Goal: Information Seeking & Learning: Learn about a topic

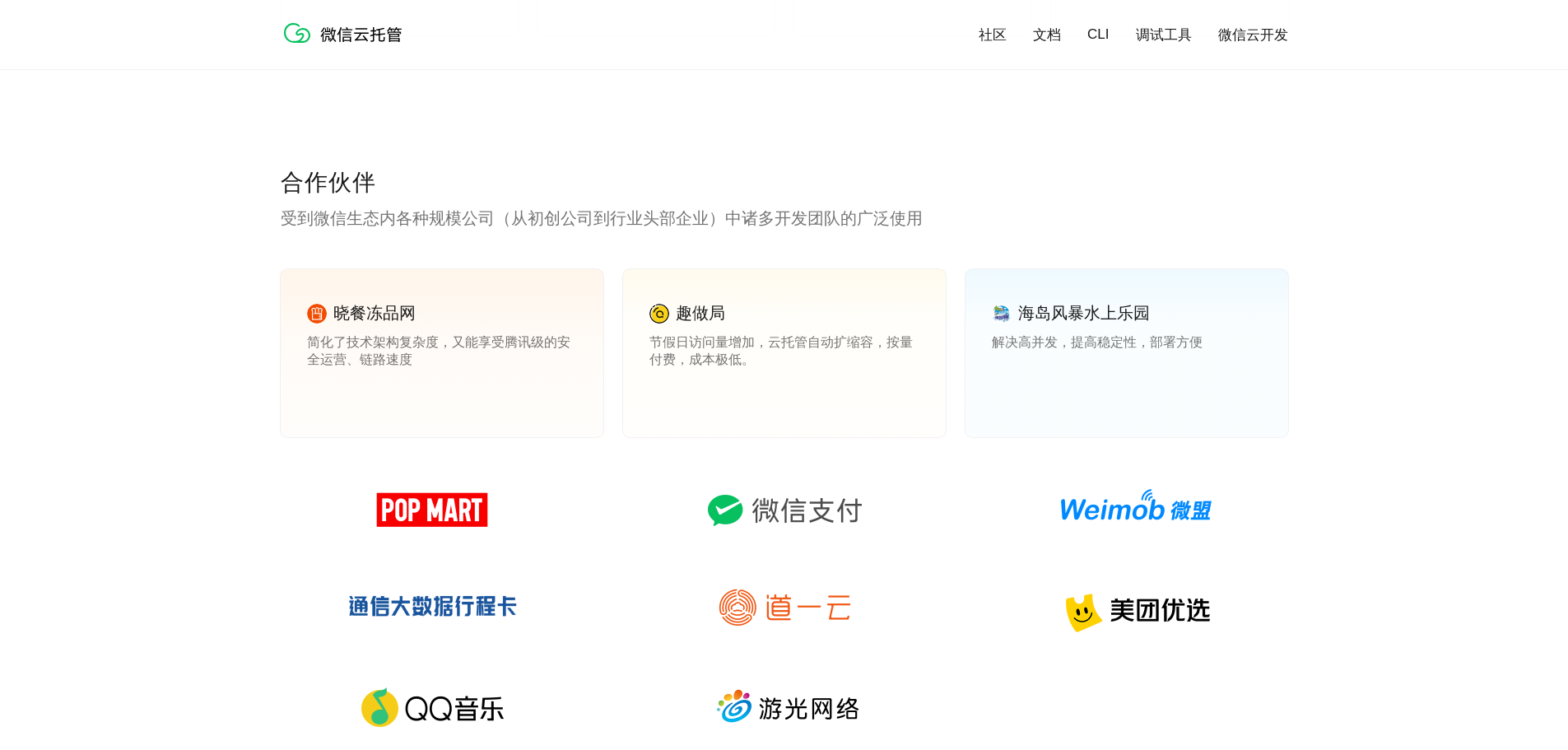
scroll to position [2223, 0]
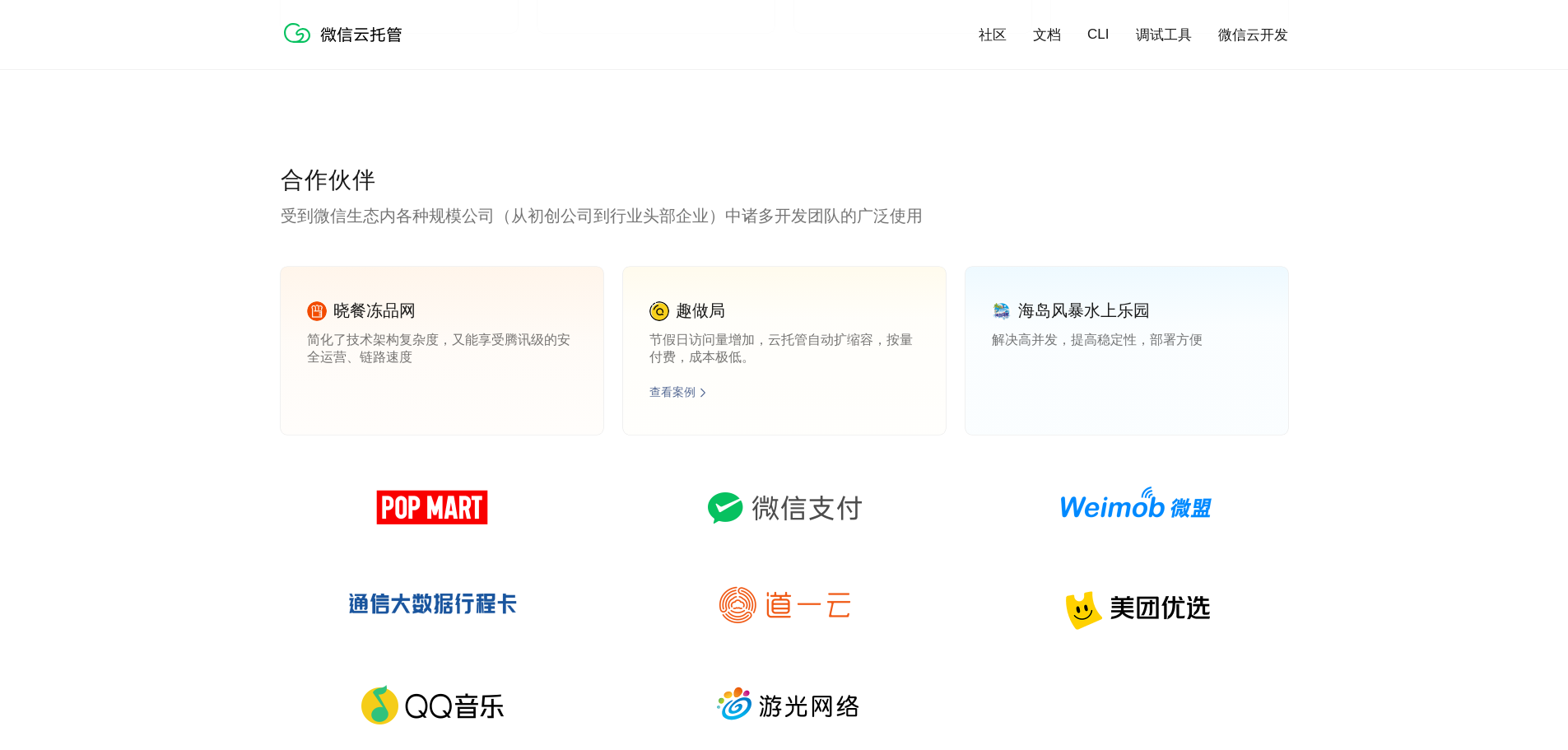
click at [681, 400] on link "查看案例" at bounding box center [672, 393] width 46 height 15
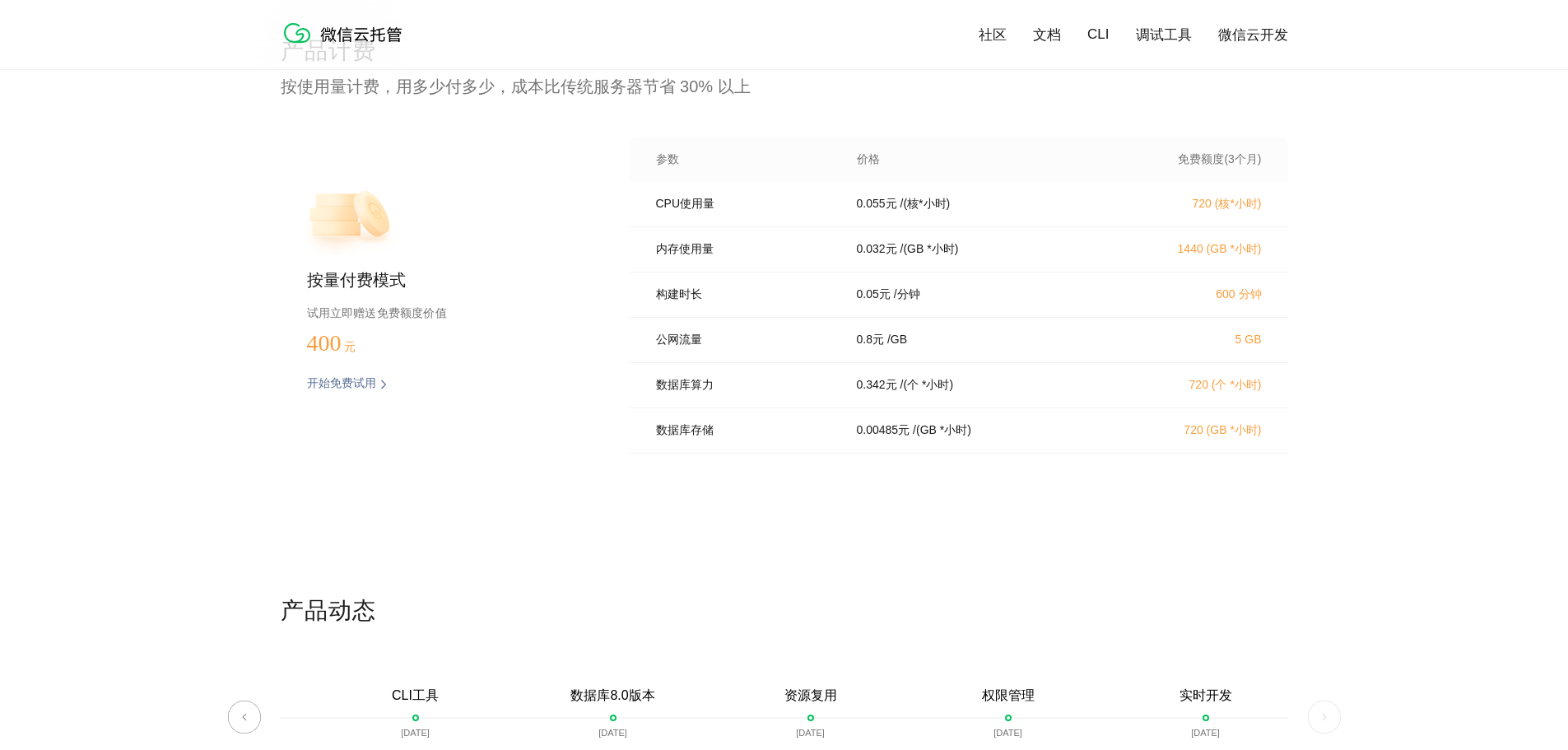
scroll to position [3293, 0]
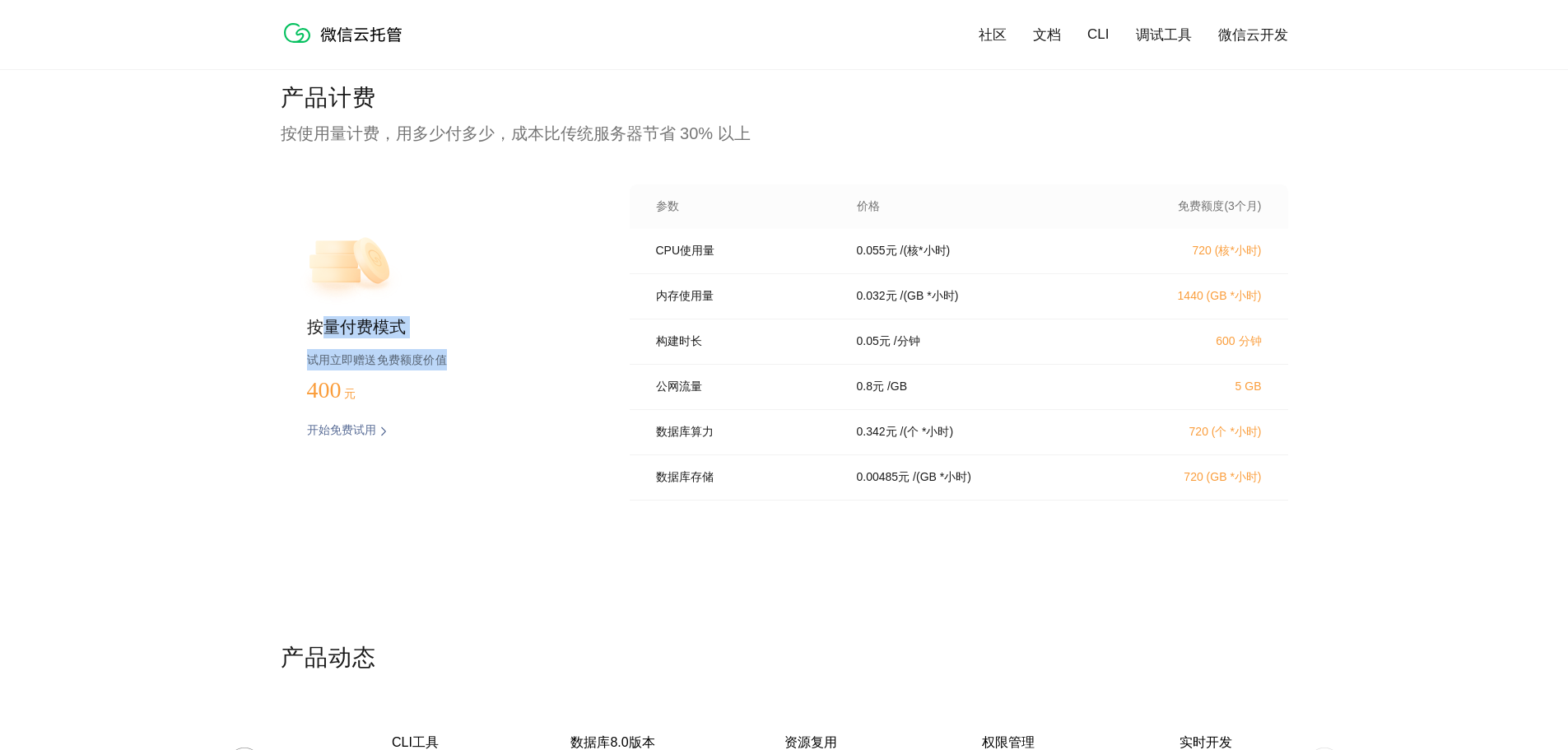
drag, startPoint x: 318, startPoint y: 331, endPoint x: 471, endPoint y: 362, distance: 156.1
click at [471, 362] on div "按量付费模式 试用立即赠送免费额度价值 400 元 开始免费试用 预估费用" at bounding box center [428, 348] width 296 height 326
click at [471, 362] on p "试用立即赠送免费额度价值" at bounding box center [441, 360] width 270 height 22
drag, startPoint x: 442, startPoint y: 363, endPoint x: 305, endPoint y: 330, distance: 140.9
click at [305, 330] on div "按量付费模式 试用立即赠送免费额度价值 400 元 开始免费试用 预估费用" at bounding box center [428, 348] width 296 height 326
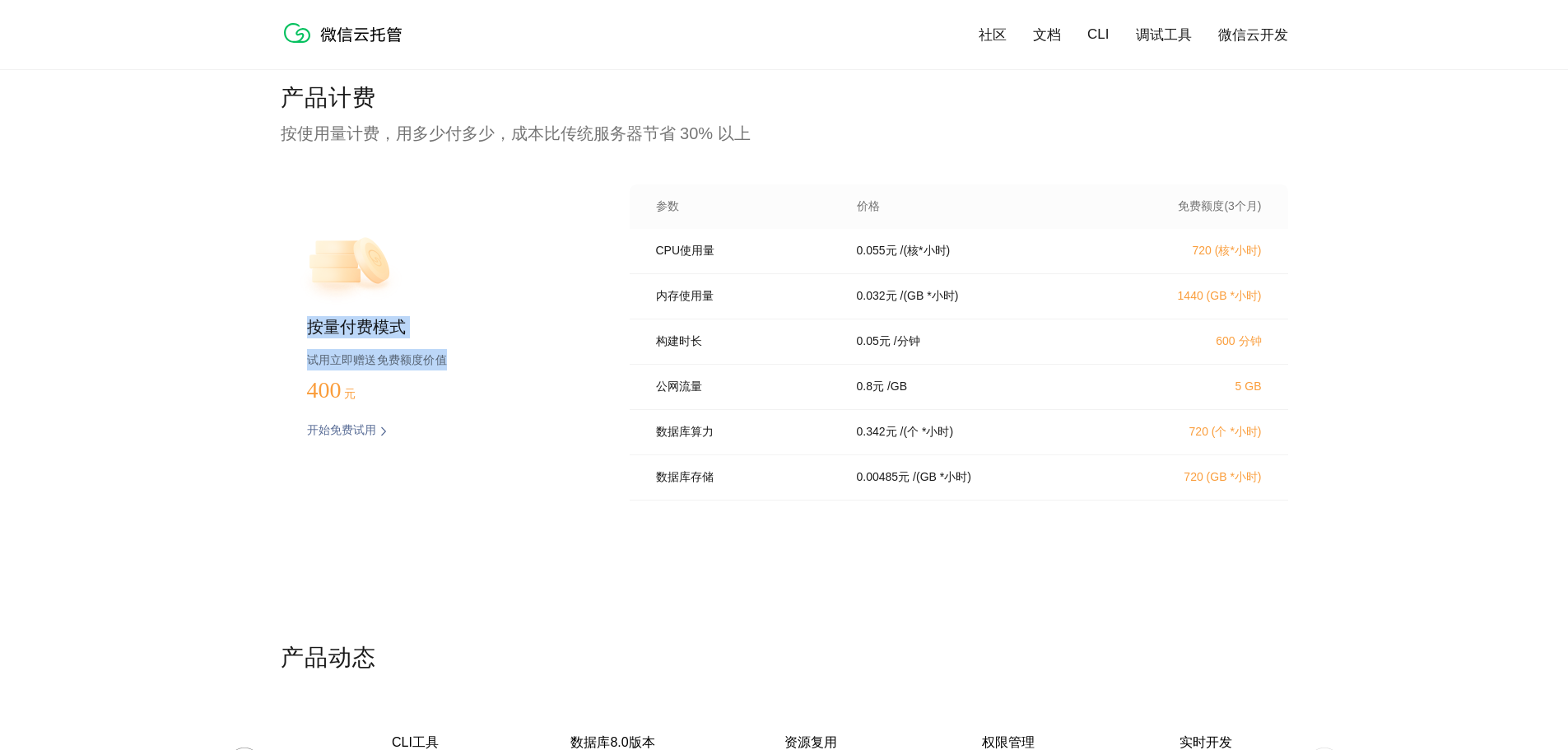
click at [513, 330] on p "按量付费模式" at bounding box center [441, 328] width 270 height 23
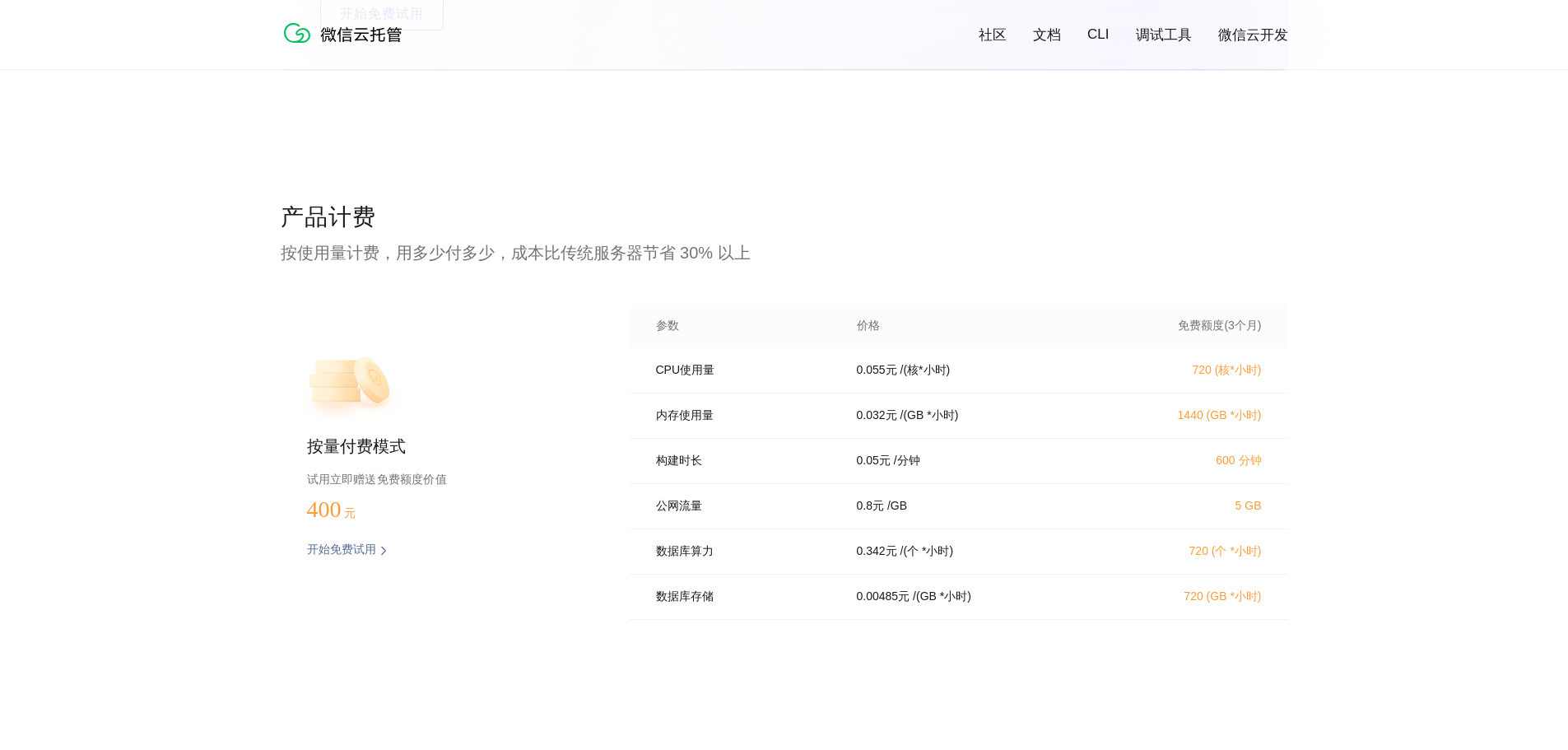
scroll to position [3128, 0]
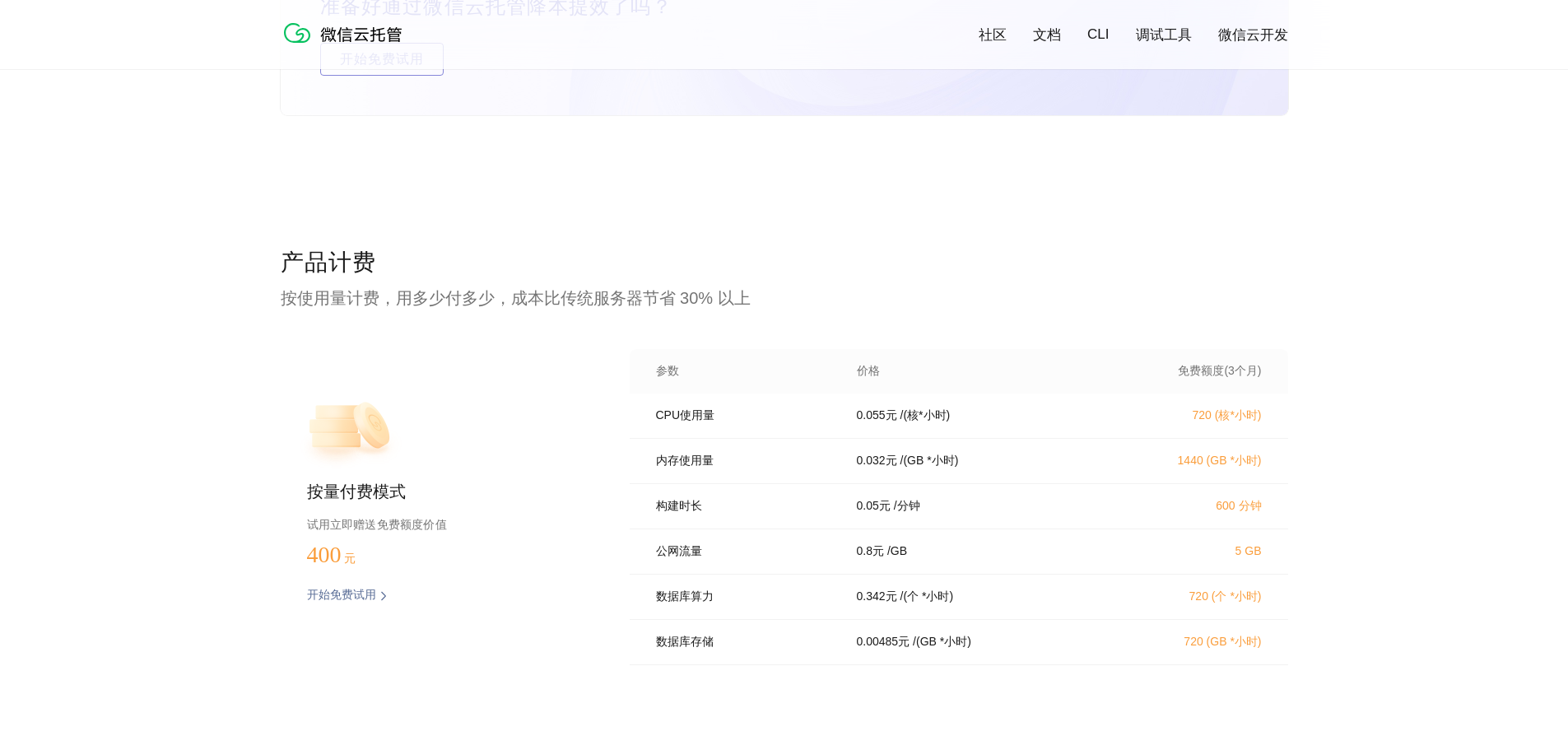
click at [513, 293] on p "按使用量计费，用多少付多少，成本比传统服务器节省 30% 以上" at bounding box center [784, 297] width 1007 height 23
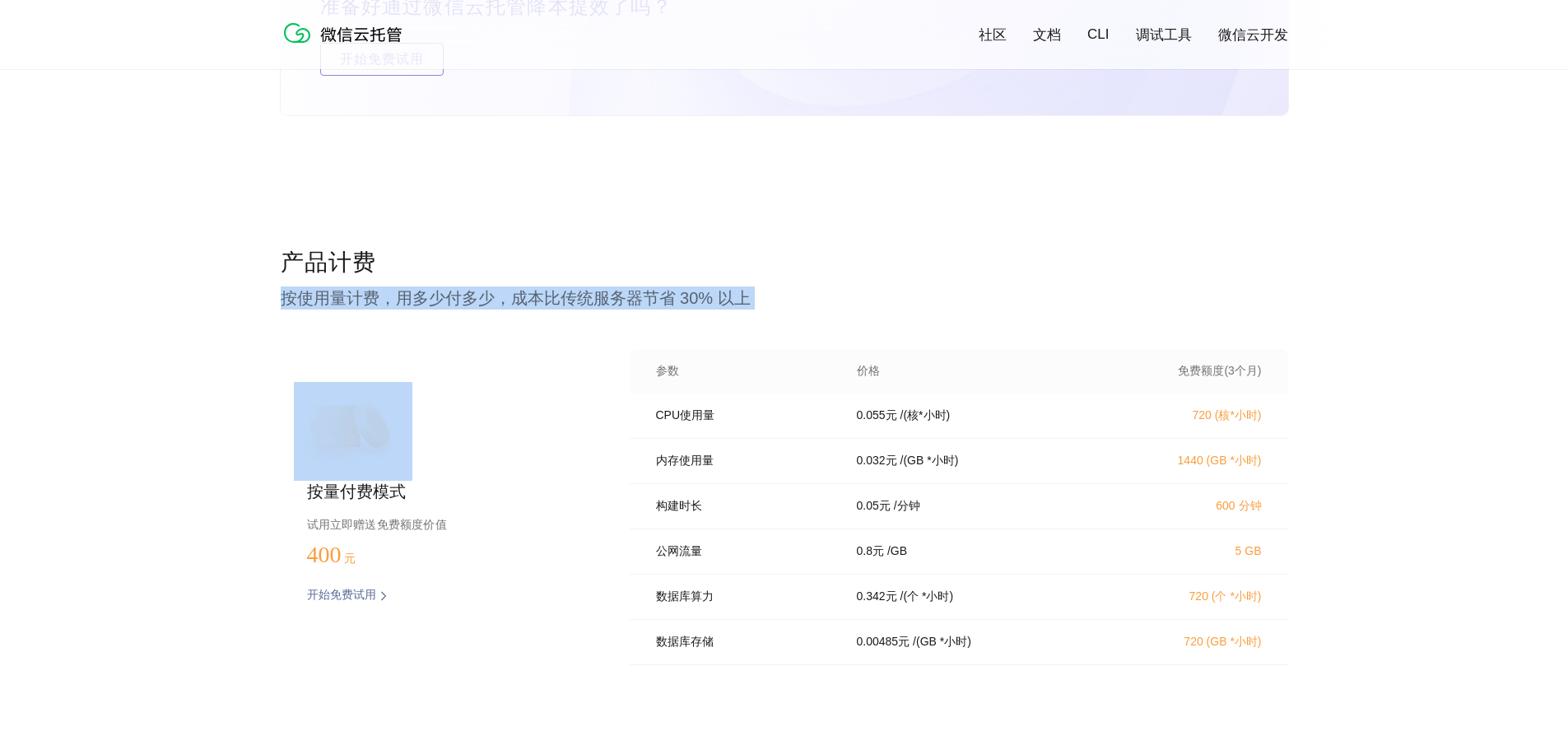
click at [513, 293] on p "按使用量计费，用多少付多少，成本比传统服务器节省 30% 以上" at bounding box center [784, 297] width 1007 height 23
click at [630, 296] on p "按使用量计费，用多少付多少，成本比传统服务器节省 30% 以上" at bounding box center [784, 297] width 1007 height 23
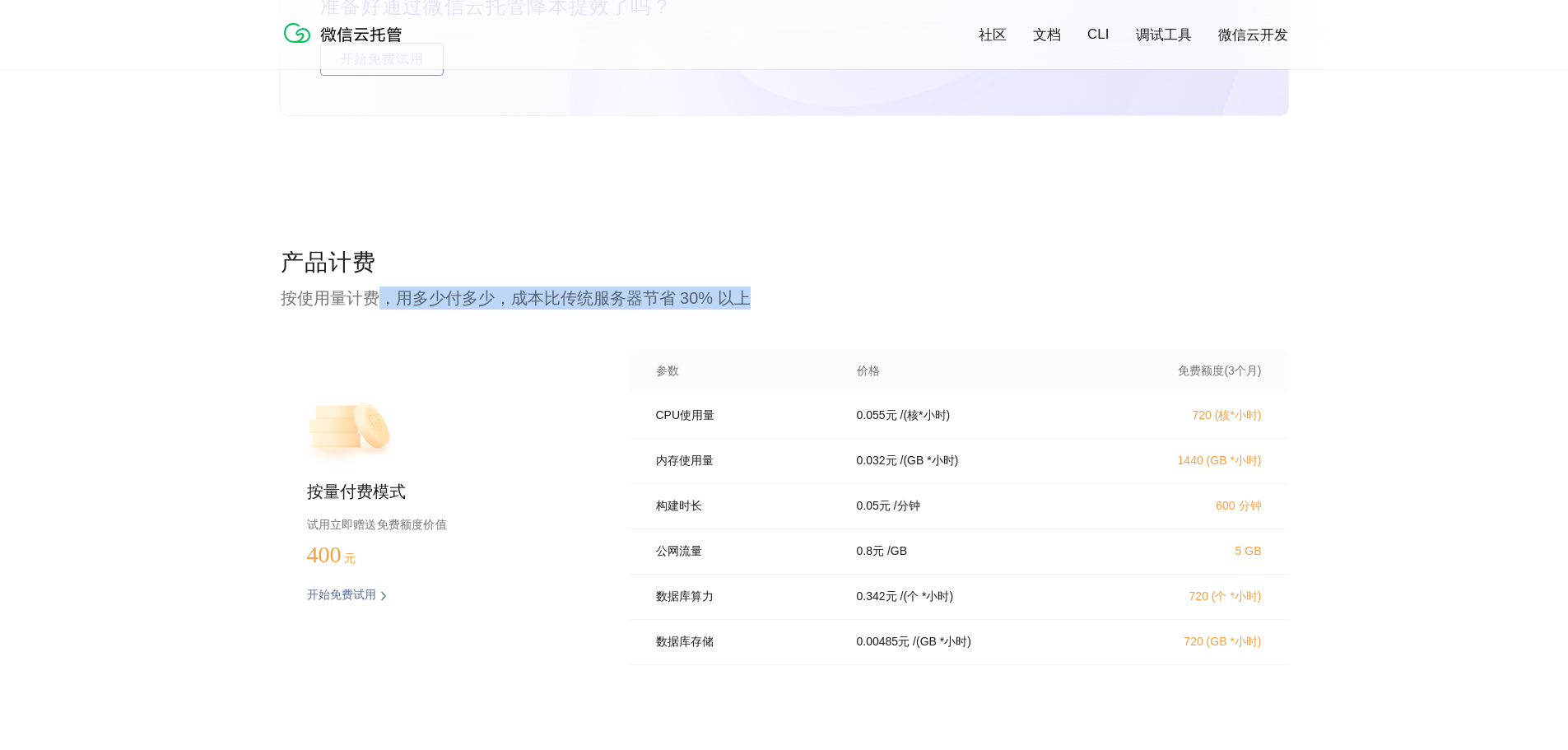
drag, startPoint x: 762, startPoint y: 301, endPoint x: 377, endPoint y: 303, distance: 385.0
click at [377, 303] on p "按使用量计费，用多少付多少，成本比传统服务器节省 30% 以上" at bounding box center [784, 297] width 1007 height 23
drag, startPoint x: 274, startPoint y: 266, endPoint x: 746, endPoint y: 305, distance: 473.6
click at [746, 305] on div "产品计费 按使用量计费，用多少付多少，成本比传统服务器节省 30% 以上 按量付费模式 试用立即赠送免费额度价值 400 元 开始免费试用 预估费用 参数 价…" at bounding box center [784, 527] width 1568 height 560
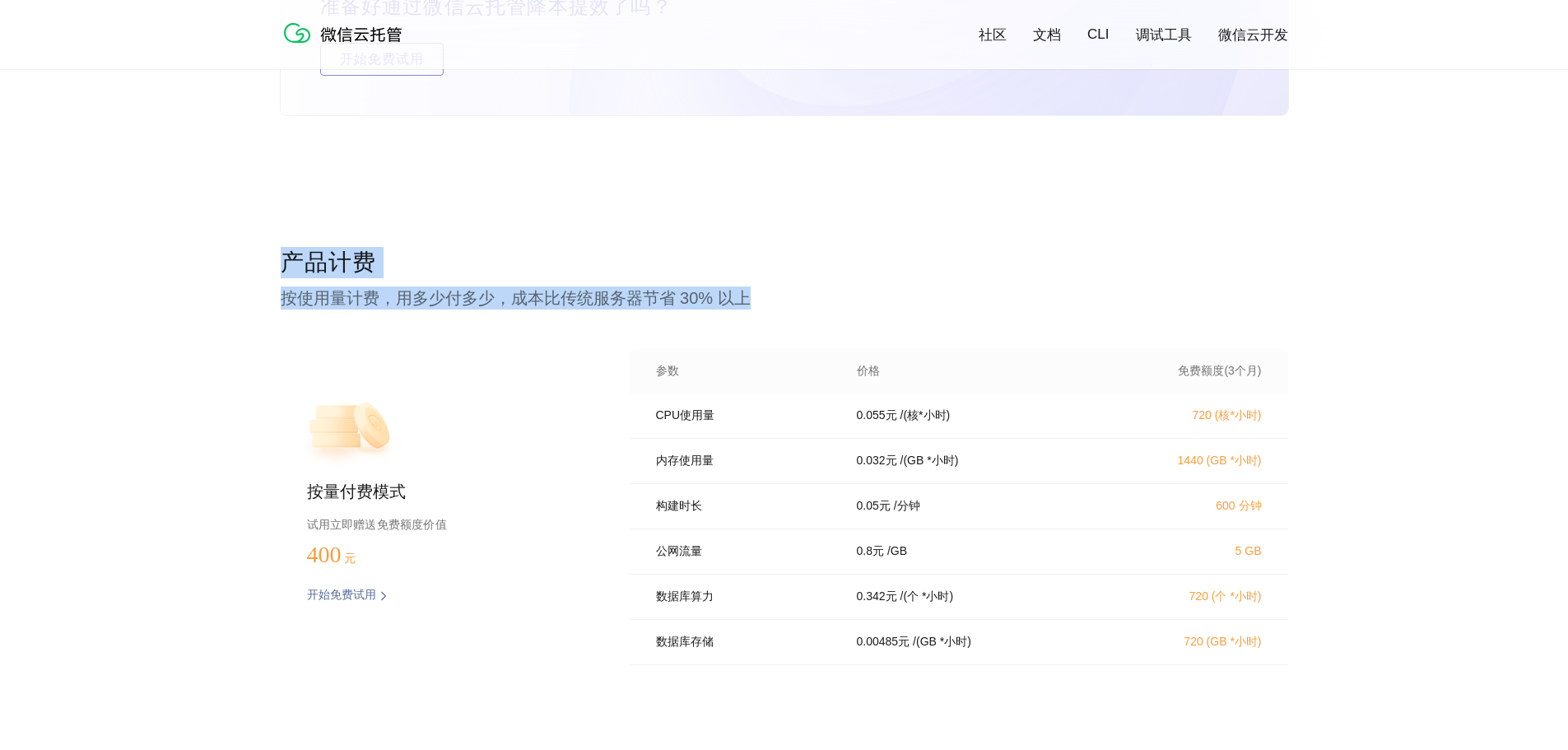
click at [511, 310] on p "按使用量计费，用多少付多少，成本比传统服务器节省 30% 以上" at bounding box center [784, 297] width 1007 height 23
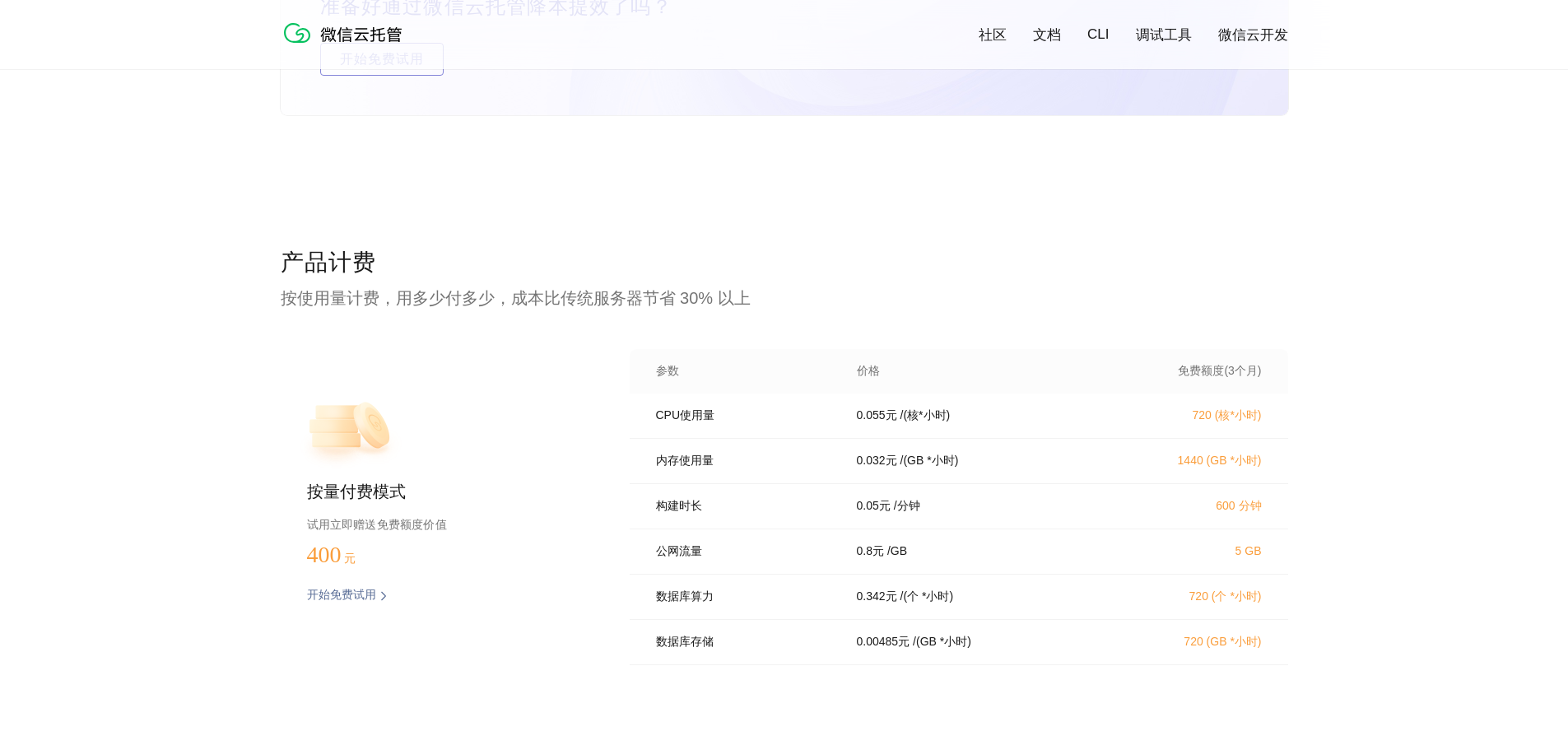
click at [912, 421] on p "/ (核*小时)" at bounding box center [925, 416] width 50 height 15
click at [989, 420] on div "0.055 元 / (核*小时)" at bounding box center [975, 416] width 276 height 15
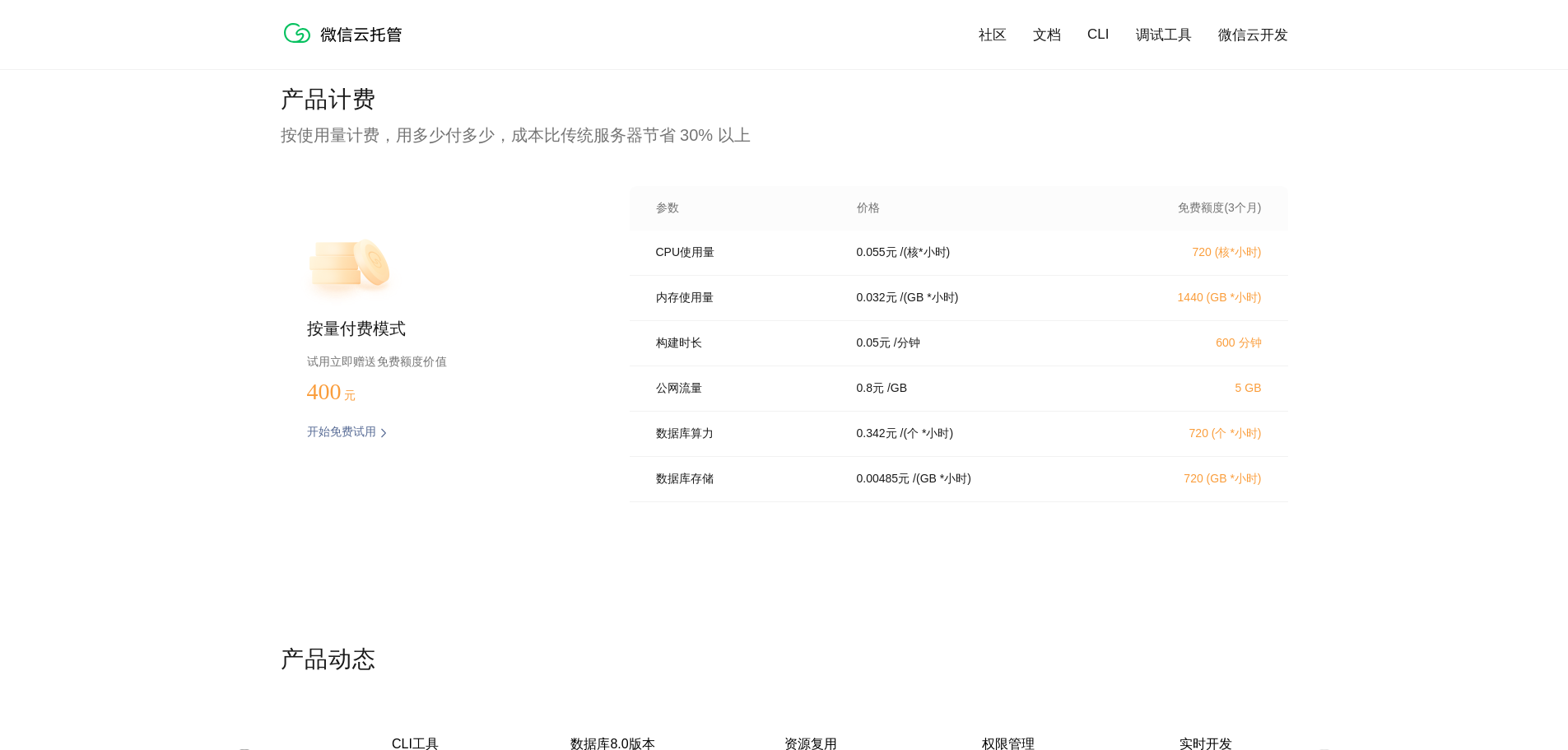
scroll to position [3293, 0]
click at [1024, 265] on div "CPU使用量 0.055 元 / (核*小时) 720 (核*小时)" at bounding box center [958, 252] width 658 height 45
click at [979, 532] on div "产品计费 按使用量计费，用多少付多少，成本比传统服务器节省 30% 以上 按量付费模式 试用立即赠送免费额度价值 400 元 开始免费试用 预估费用 参数 价…" at bounding box center [784, 362] width 1007 height 560
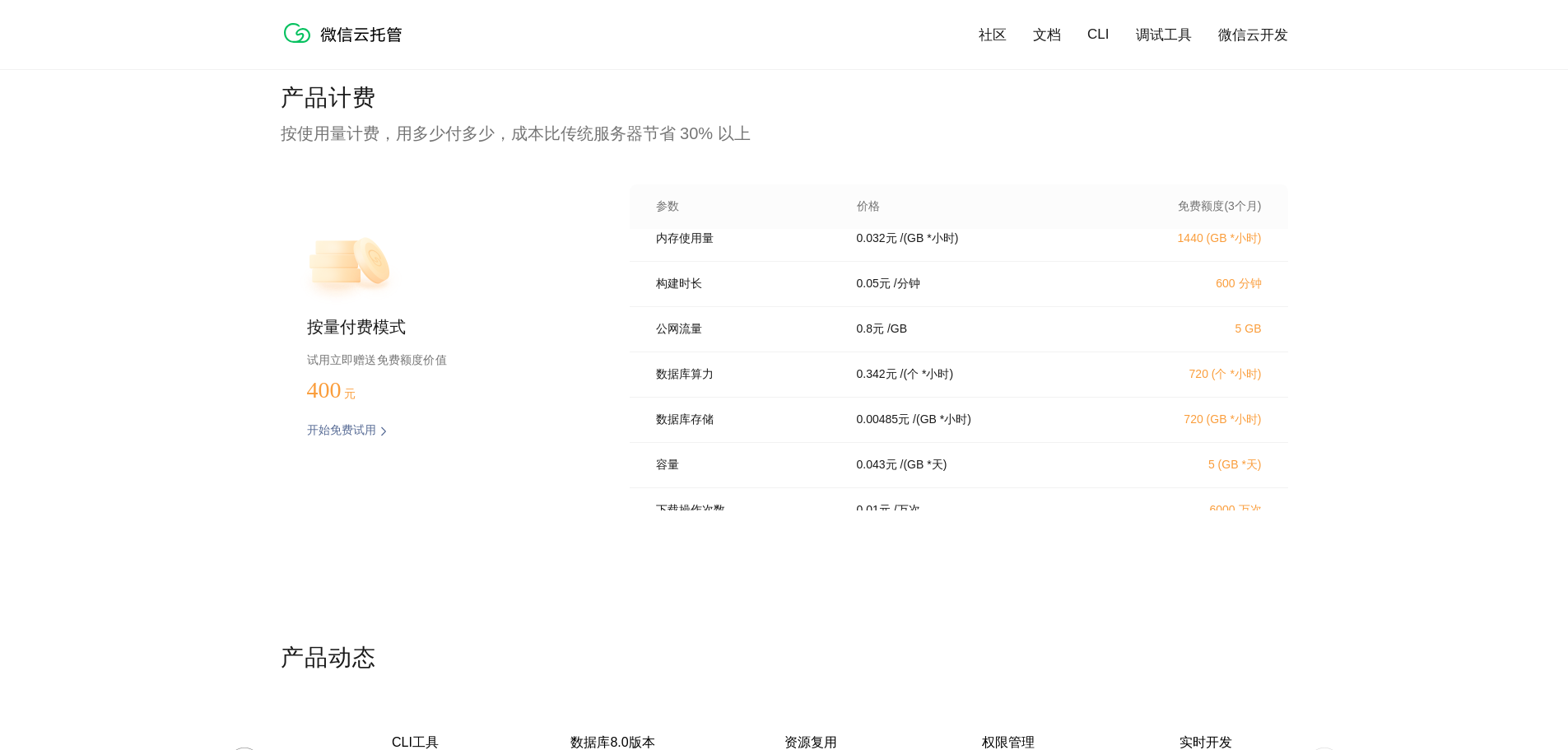
scroll to position [235, 0]
